Goal: Answer question/provide support: Answer question/provide support

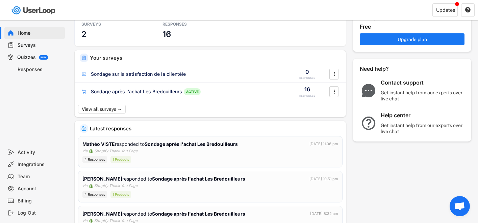
scroll to position [42, 0]
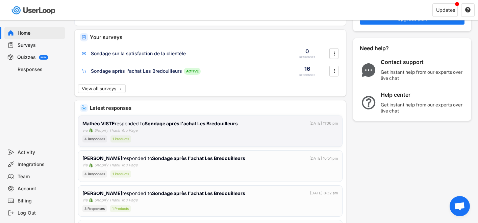
click at [161, 132] on div "[PERSON_NAME] VISTE responded to Sondage après l'achat Les Bredouilleurs [DATE]…" at bounding box center [209, 131] width 255 height 23
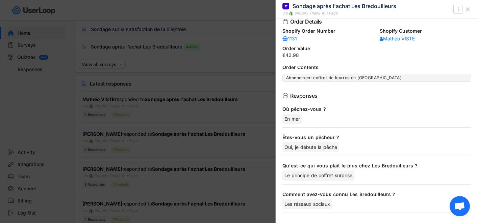
scroll to position [99, 0]
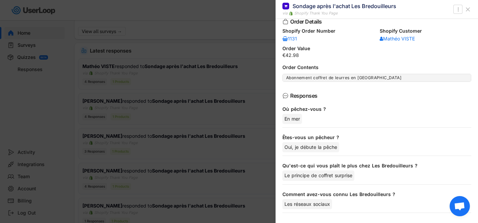
click at [69, 89] on div at bounding box center [239, 111] width 478 height 223
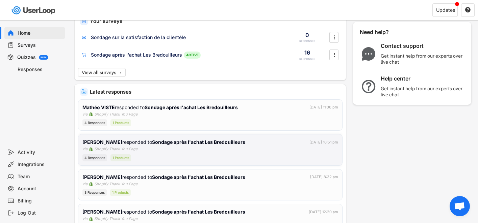
scroll to position [0, 0]
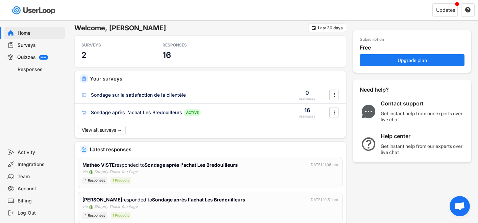
click at [30, 44] on div "Surveys" at bounding box center [40, 45] width 45 height 6
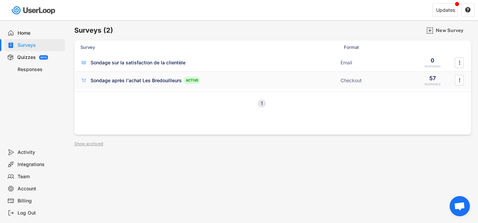
click at [109, 78] on div "Sondage après l'achat Les Bredouilleurs" at bounding box center [135, 80] width 91 height 7
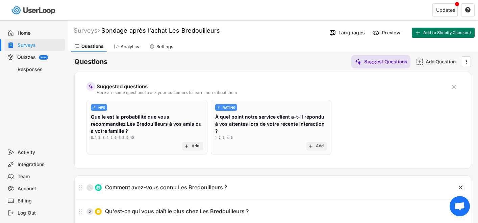
click at [135, 45] on div "Analytics" at bounding box center [129, 47] width 19 height 6
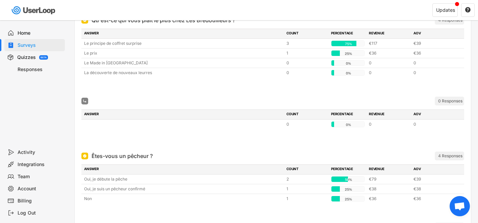
scroll to position [84, 0]
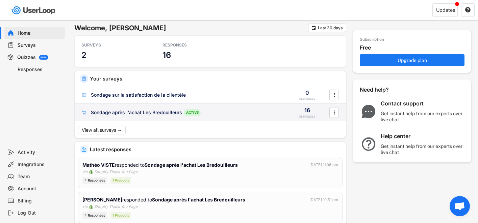
click at [133, 113] on div "Sondage après l'achat Les Bredouilleurs" at bounding box center [136, 112] width 91 height 7
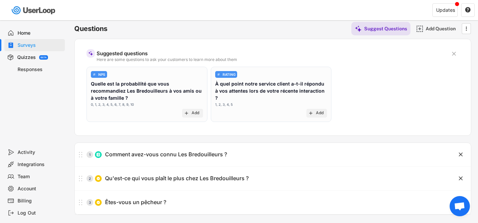
scroll to position [70, 0]
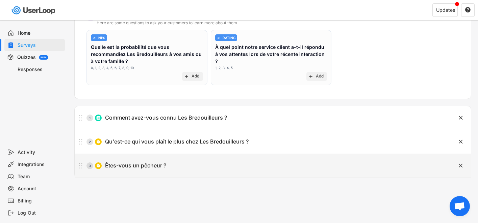
click at [172, 162] on div "3 Êtes-vous un pêcheur ?" at bounding box center [256, 166] width 362 height 14
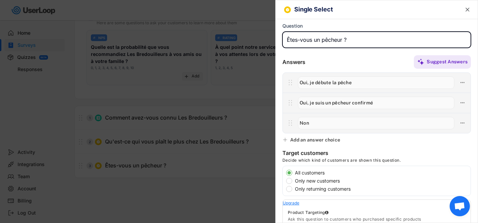
click at [320, 42] on input "input" at bounding box center [376, 40] width 188 height 16
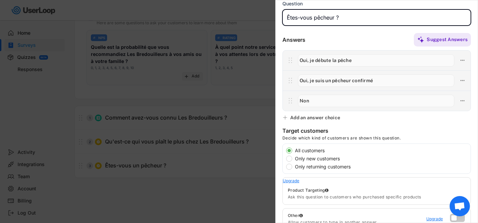
scroll to position [0, 0]
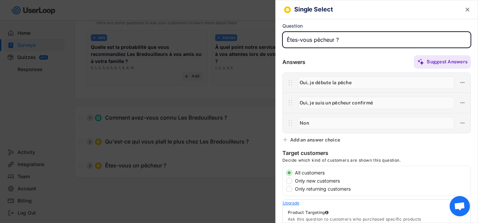
type input "Êtes-vous pêcheur ?"
click at [161, 191] on div at bounding box center [239, 111] width 478 height 223
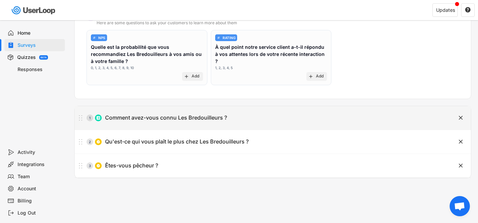
click at [160, 116] on div "1 Comment avez-vous connu Les Bredouilleurs ?" at bounding box center [256, 118] width 362 height 14
type input "Comment avez-vous connu Les Bredouilleurs ?"
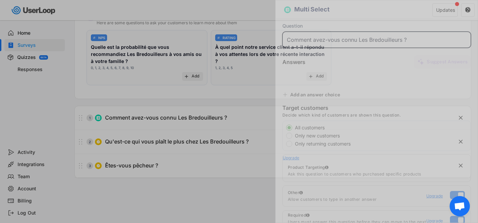
type input "Les réseaux sociaux"
type input "Google"
type input "Bouche à oreille"
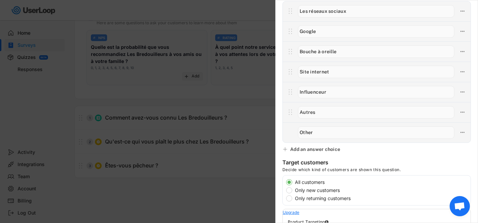
scroll to position [52, 0]
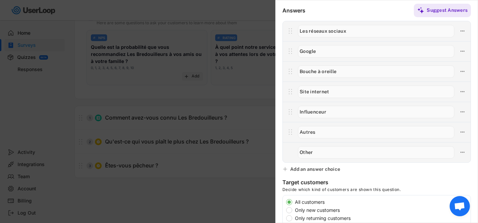
click at [220, 203] on div at bounding box center [239, 111] width 478 height 223
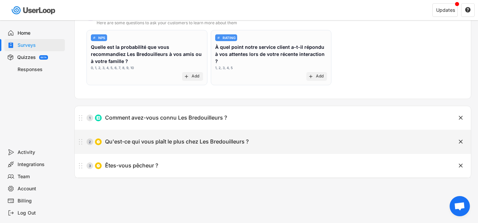
click at [190, 138] on div "Qu'est-ce qui vous plaît le plus chez Les Bredouilleurs ?" at bounding box center [176, 141] width 143 height 7
type input "Qu'est-ce qui vous plaît le plus chez Les Bredouilleurs ?"
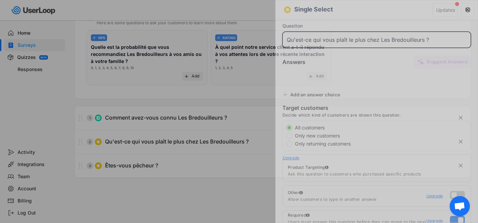
type input "Le prix"
type input "Le principe de coffret surprise"
type input "Le Made in [GEOGRAPHIC_DATA]"
type input "La découverte de nouveaux leurres"
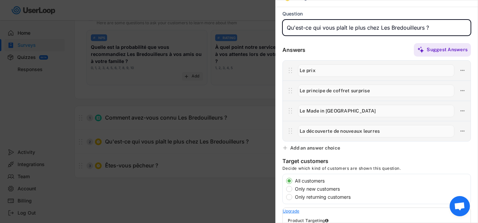
scroll to position [32, 0]
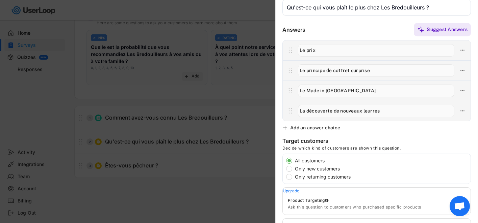
click at [229, 186] on div at bounding box center [239, 111] width 478 height 223
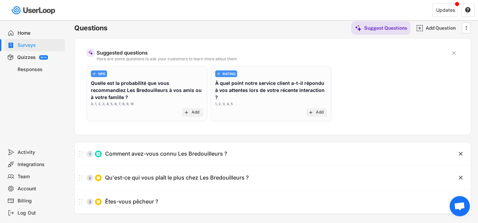
scroll to position [0, 0]
